Goal: Information Seeking & Learning: Learn about a topic

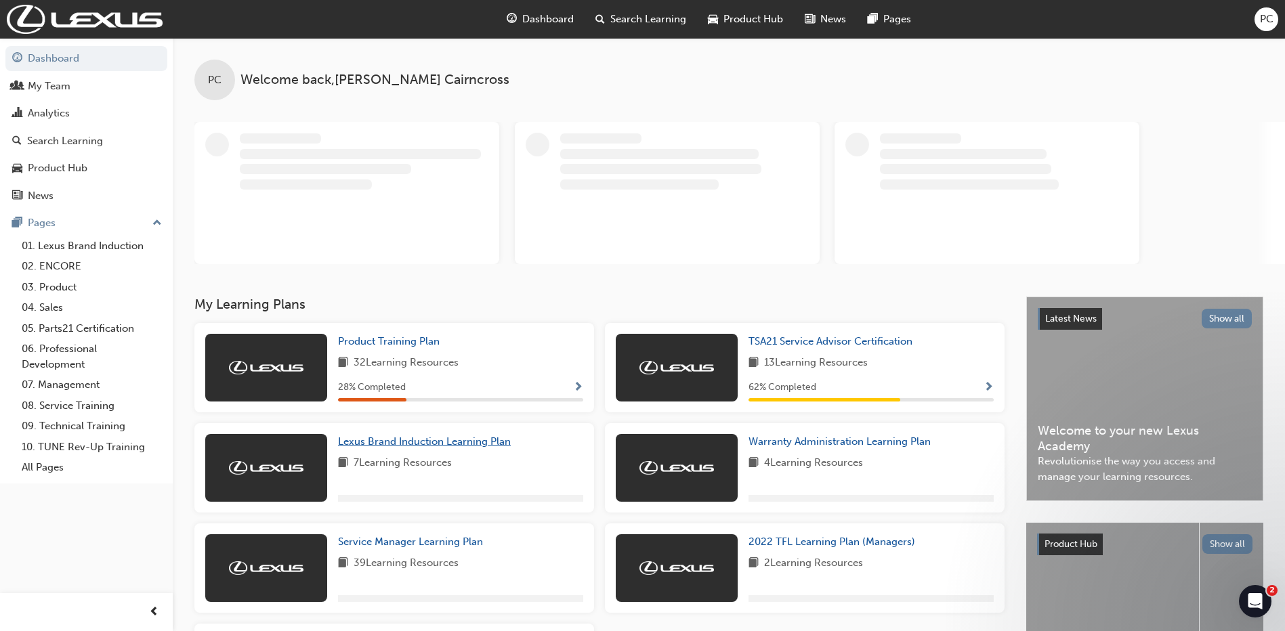
click at [432, 440] on span "Lexus Brand Induction Learning Plan" at bounding box center [424, 442] width 173 height 12
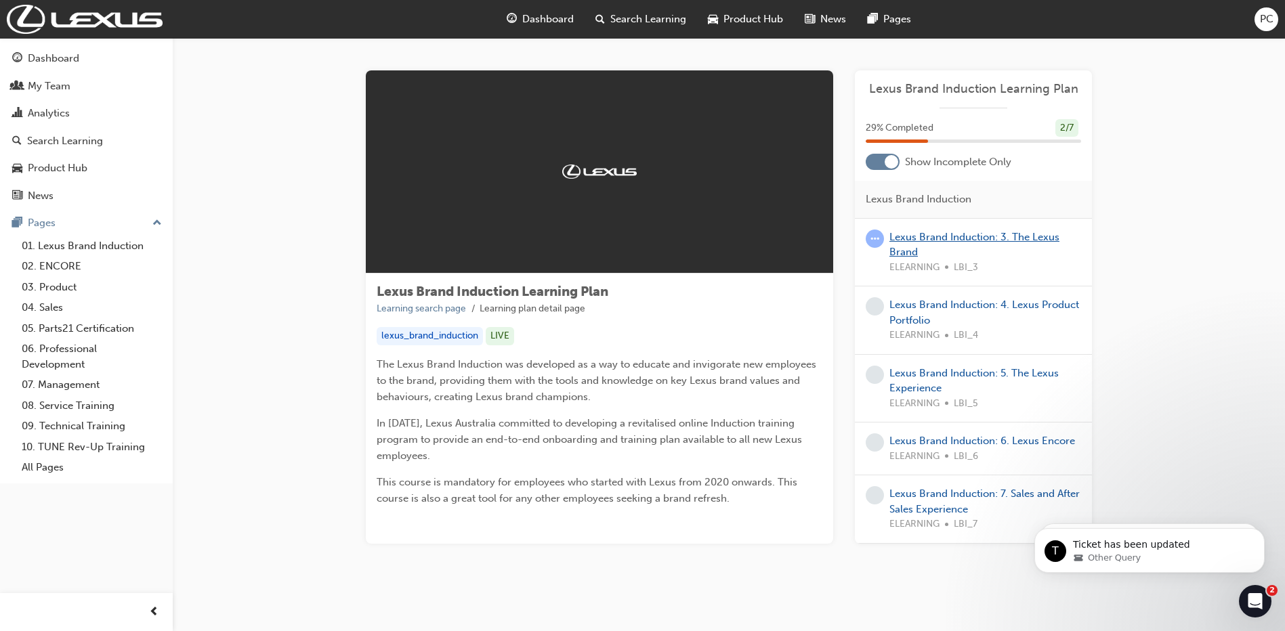
click at [978, 234] on link "Lexus Brand Induction: 3. The Lexus Brand" at bounding box center [974, 245] width 170 height 28
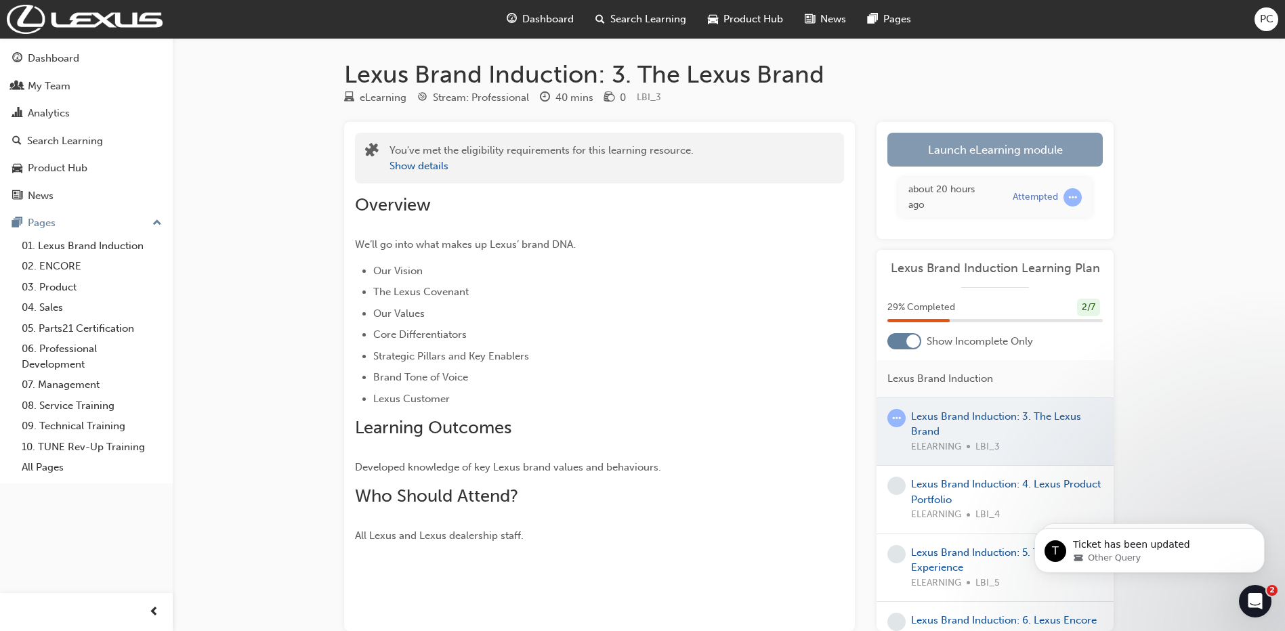
click at [992, 149] on link "Launch eLearning module" at bounding box center [994, 150] width 215 height 34
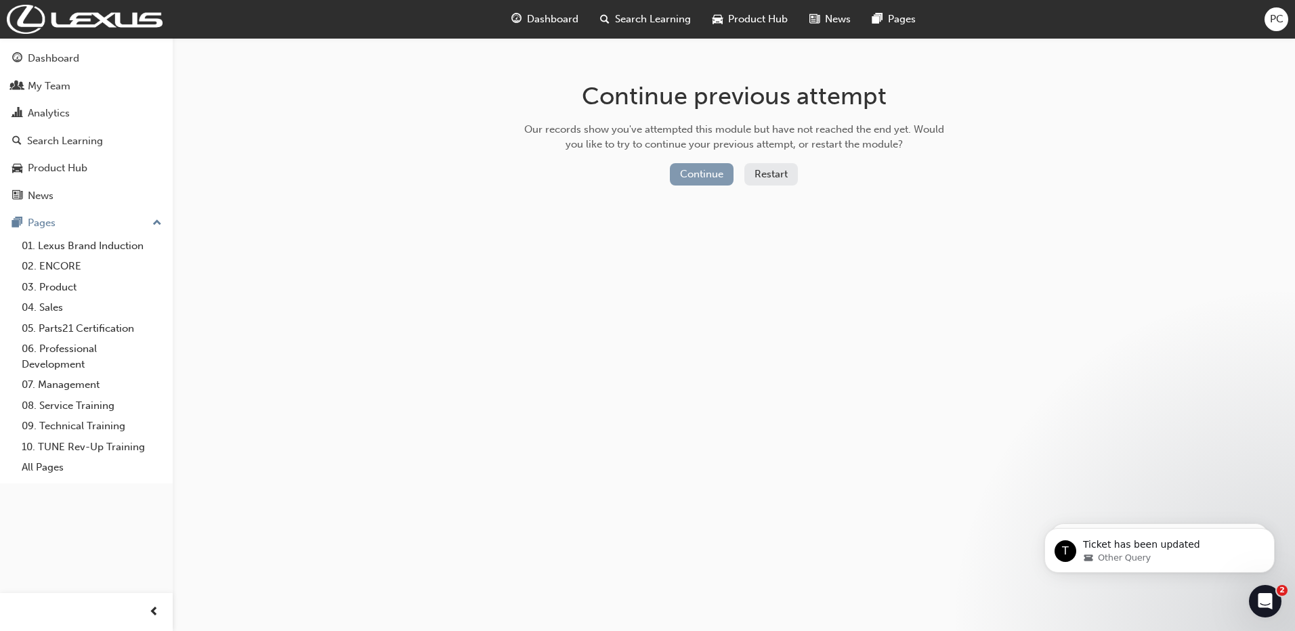
click at [721, 171] on button "Continue" at bounding box center [702, 174] width 64 height 22
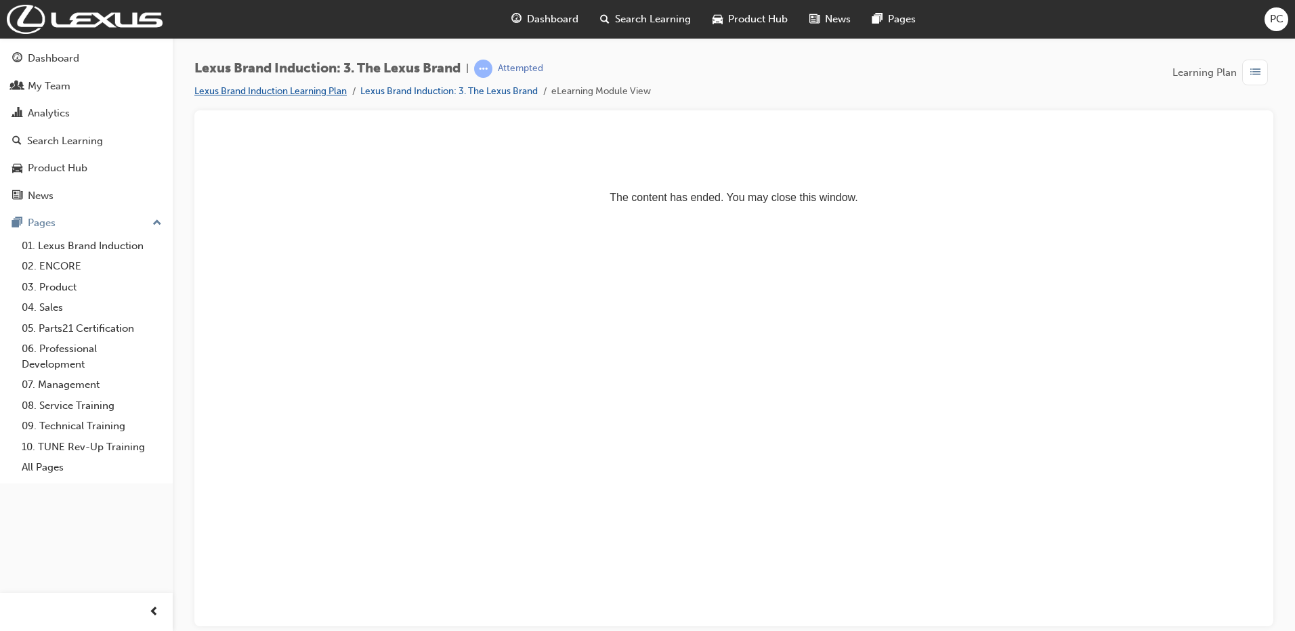
click at [304, 86] on link "Lexus Brand Induction Learning Plan" at bounding box center [270, 91] width 152 height 12
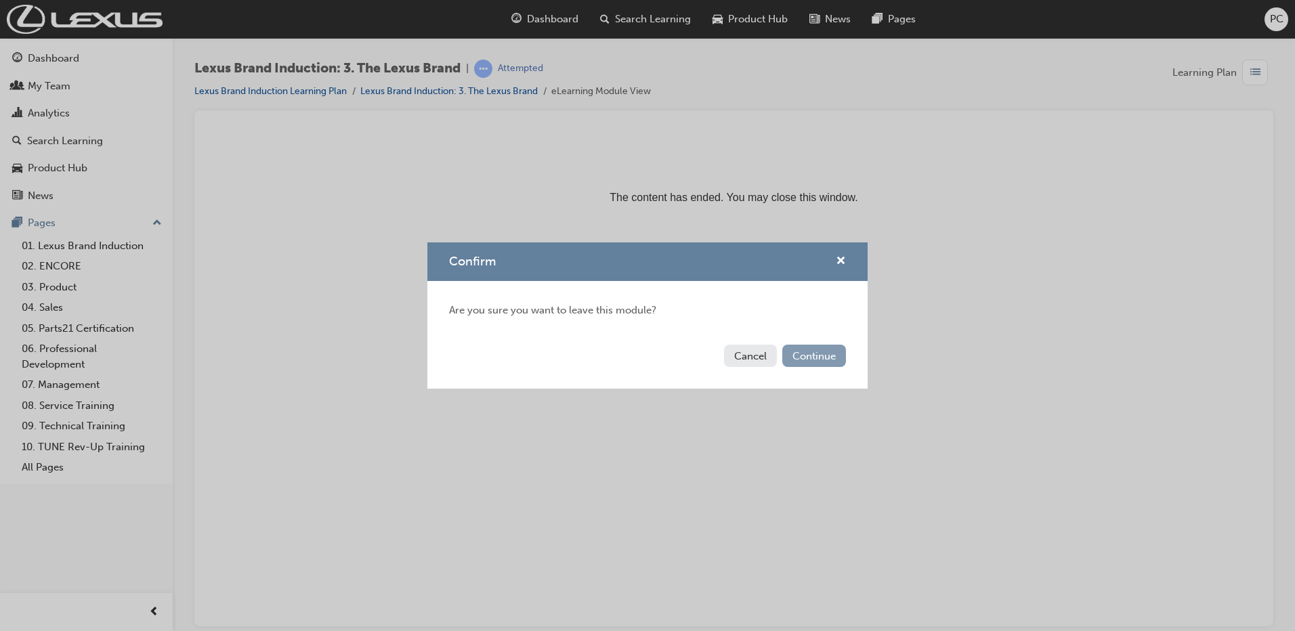
click at [817, 354] on button "Continue" at bounding box center [814, 356] width 64 height 22
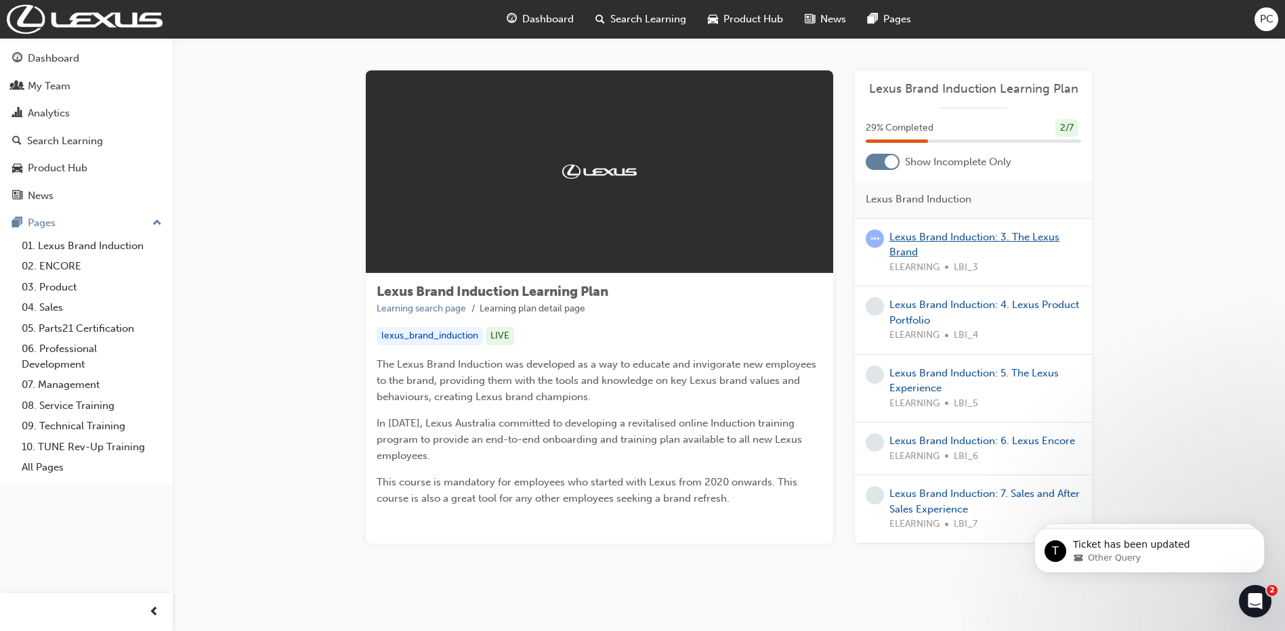
click at [946, 236] on link "Lexus Brand Induction: 3. The Lexus Brand" at bounding box center [974, 245] width 170 height 28
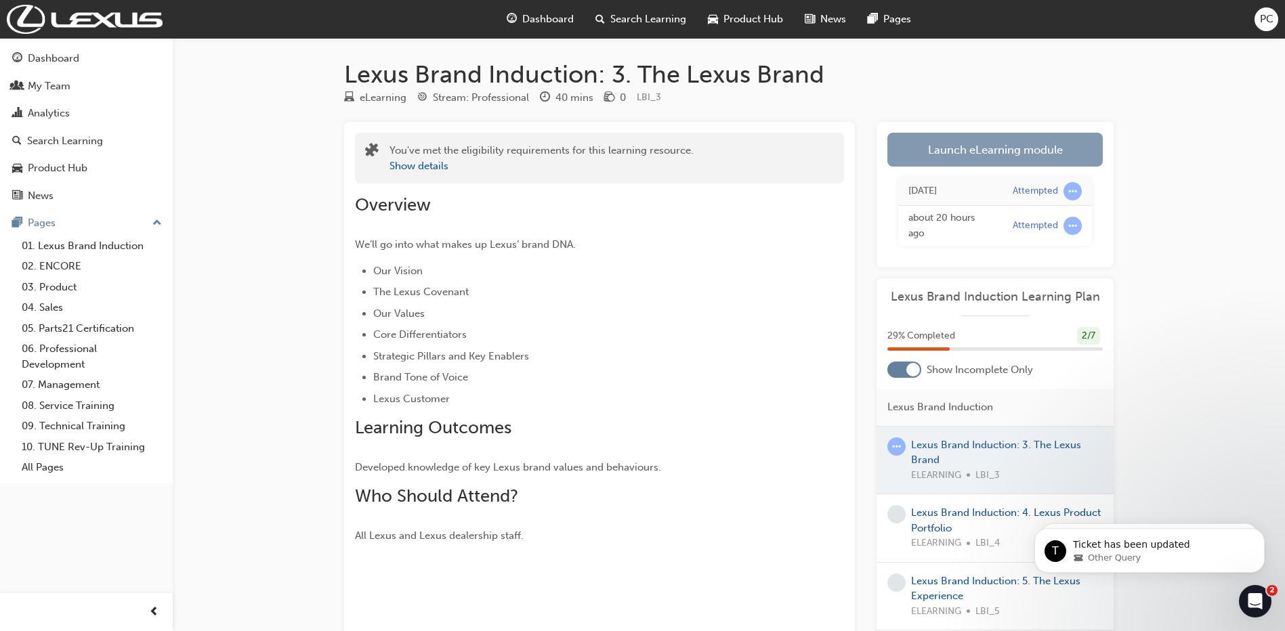
click at [1031, 155] on link "Launch eLearning module" at bounding box center [994, 150] width 215 height 34
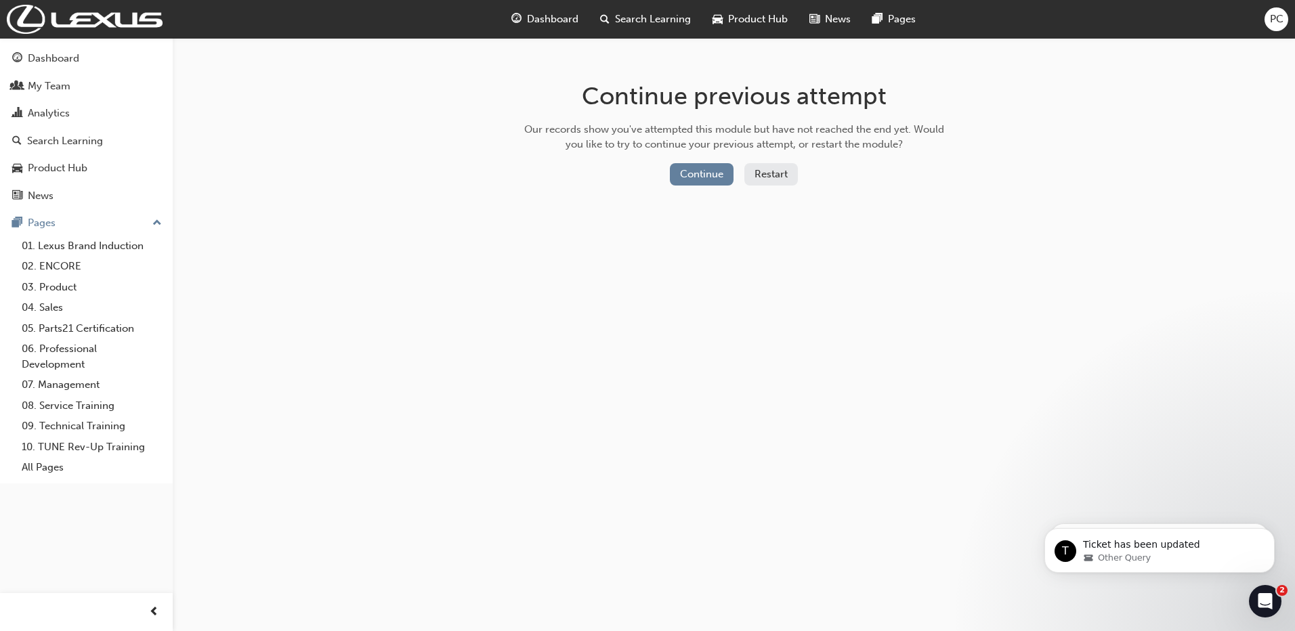
click at [770, 171] on button "Restart" at bounding box center [771, 174] width 54 height 22
